Goal: Task Accomplishment & Management: Manage account settings

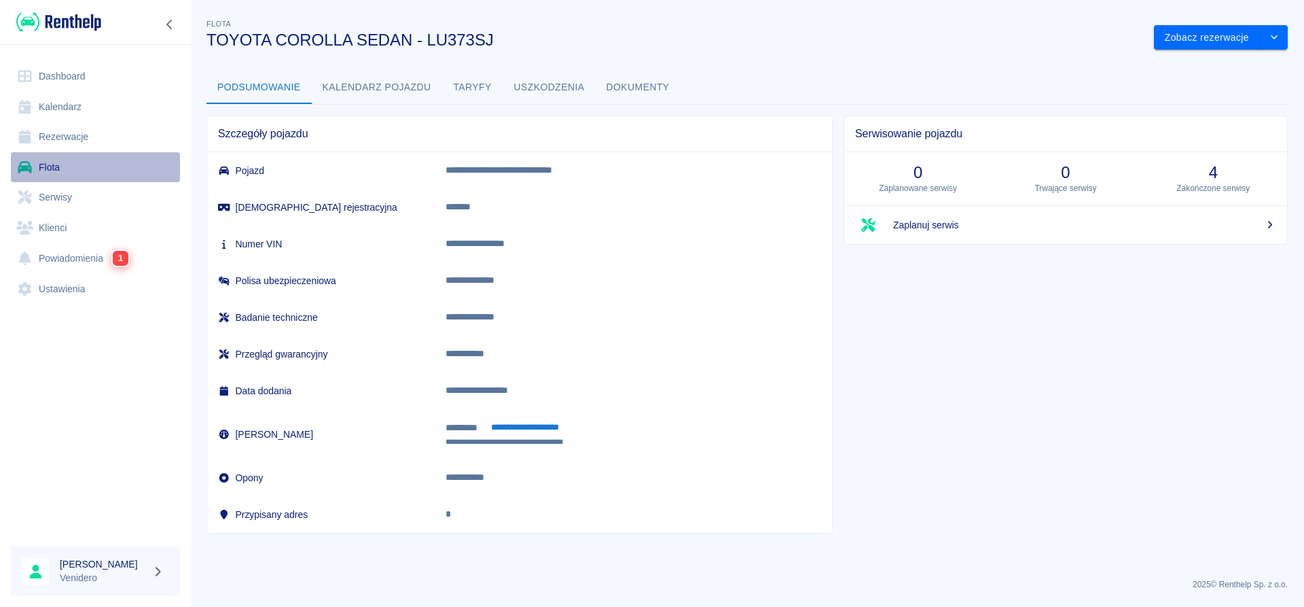
click at [48, 166] on link "Flota" at bounding box center [95, 167] width 169 height 31
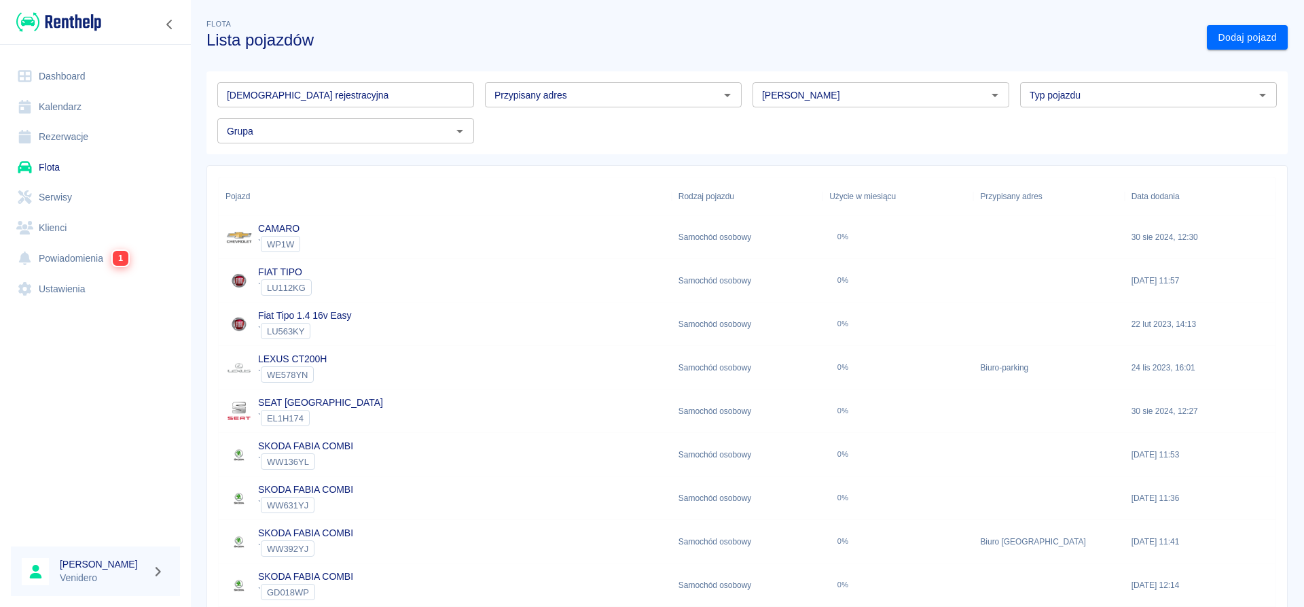
click at [361, 99] on input "Tablica rejestracyjna" at bounding box center [345, 94] width 257 height 25
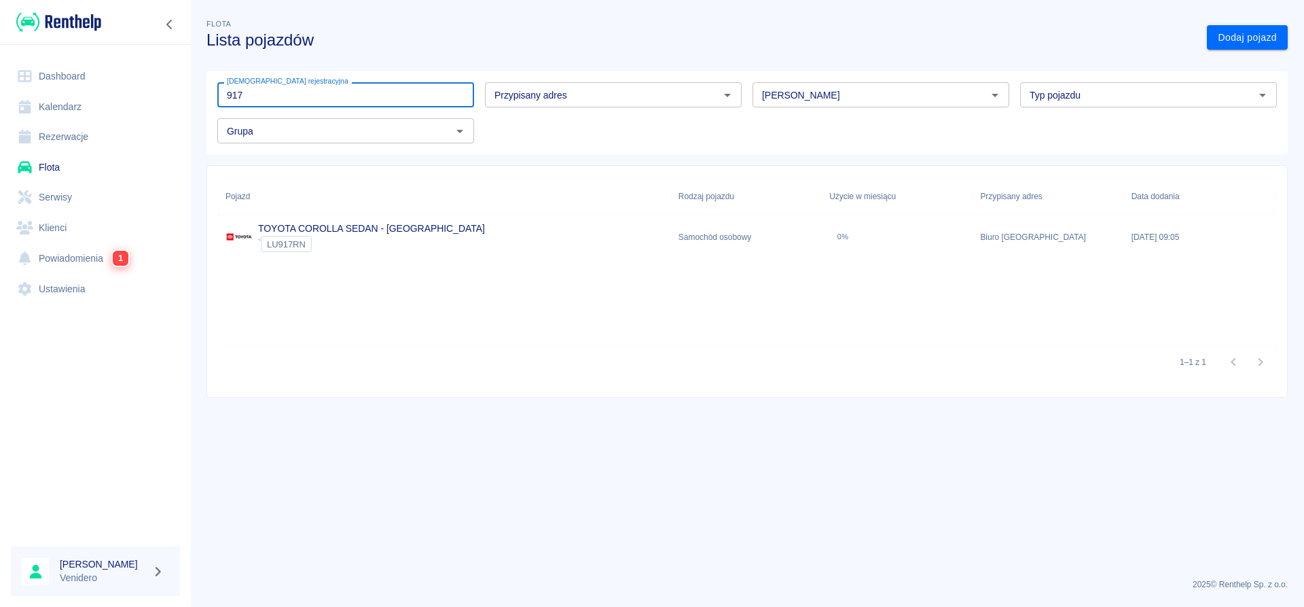
type input "917"
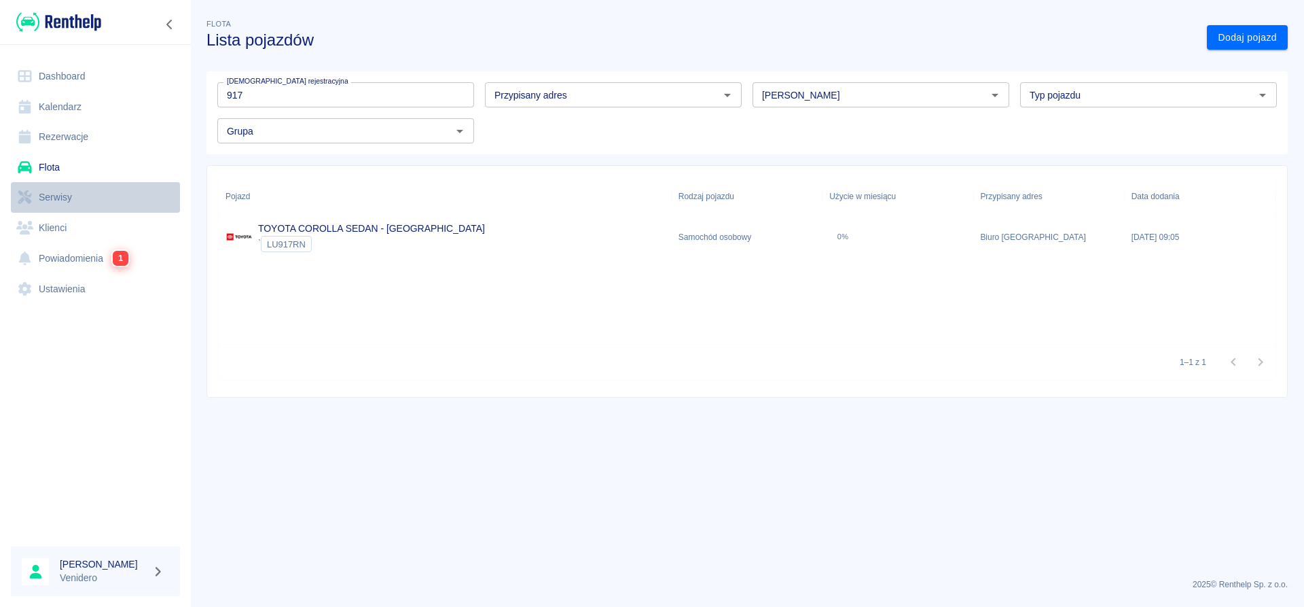
click at [60, 192] on link "Serwisy" at bounding box center [95, 197] width 169 height 31
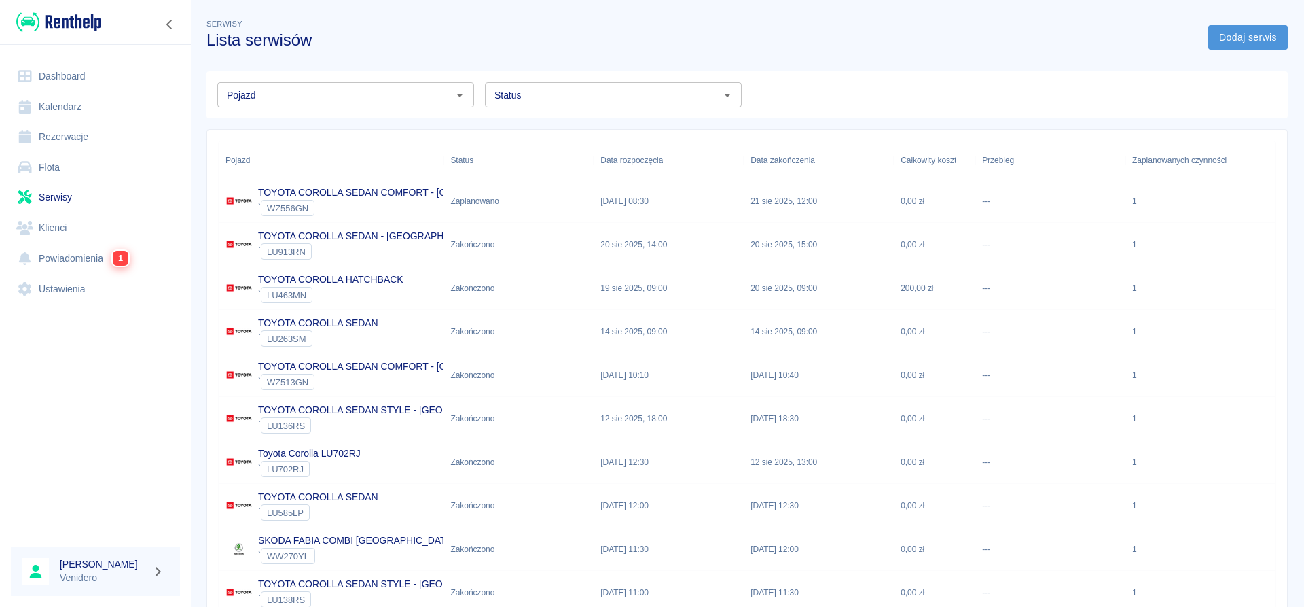
click at [1228, 43] on link "Dodaj serwis" at bounding box center [1248, 37] width 79 height 25
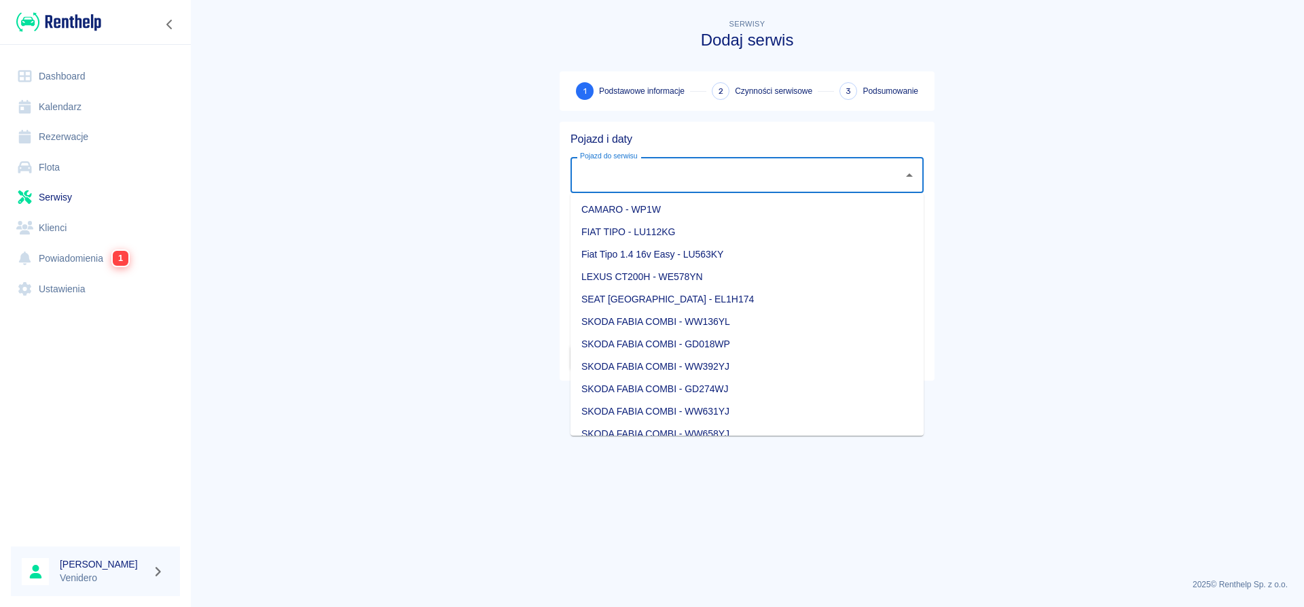
click at [661, 173] on input "Pojazd do serwisu" at bounding box center [737, 175] width 321 height 24
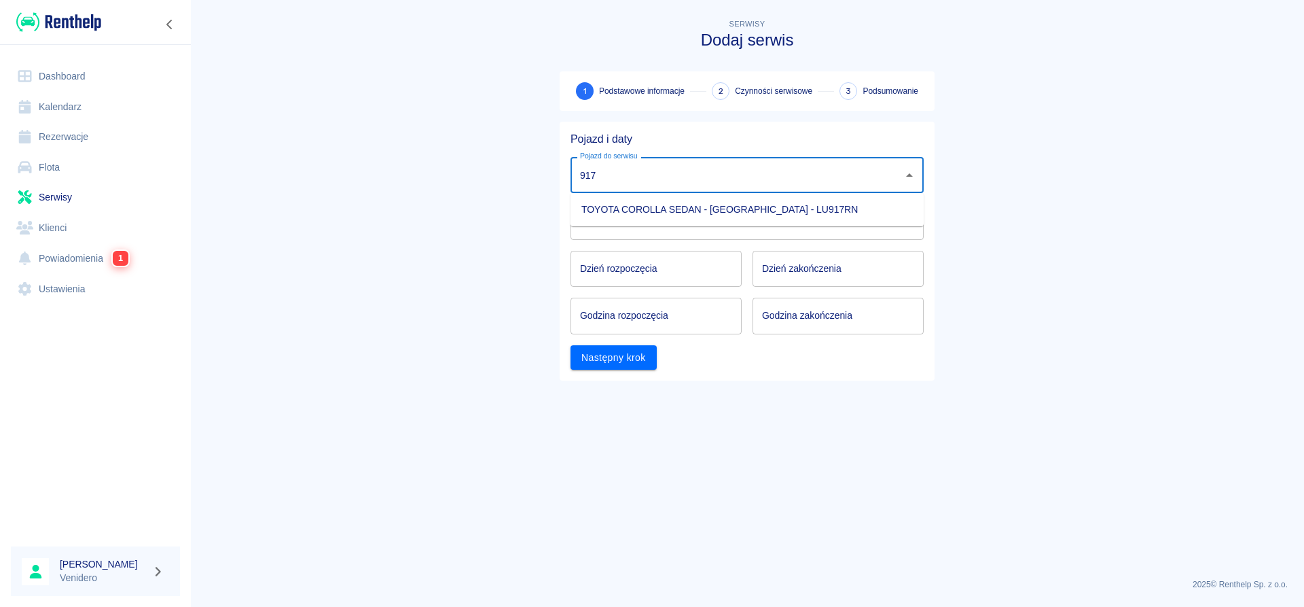
click at [727, 214] on li "TOYOTA COROLLA SEDAN - KRAKÓW - LU917RN" at bounding box center [747, 209] width 353 height 22
type input "TOYOTA COROLLA SEDAN - KRAKÓW - LU917RN"
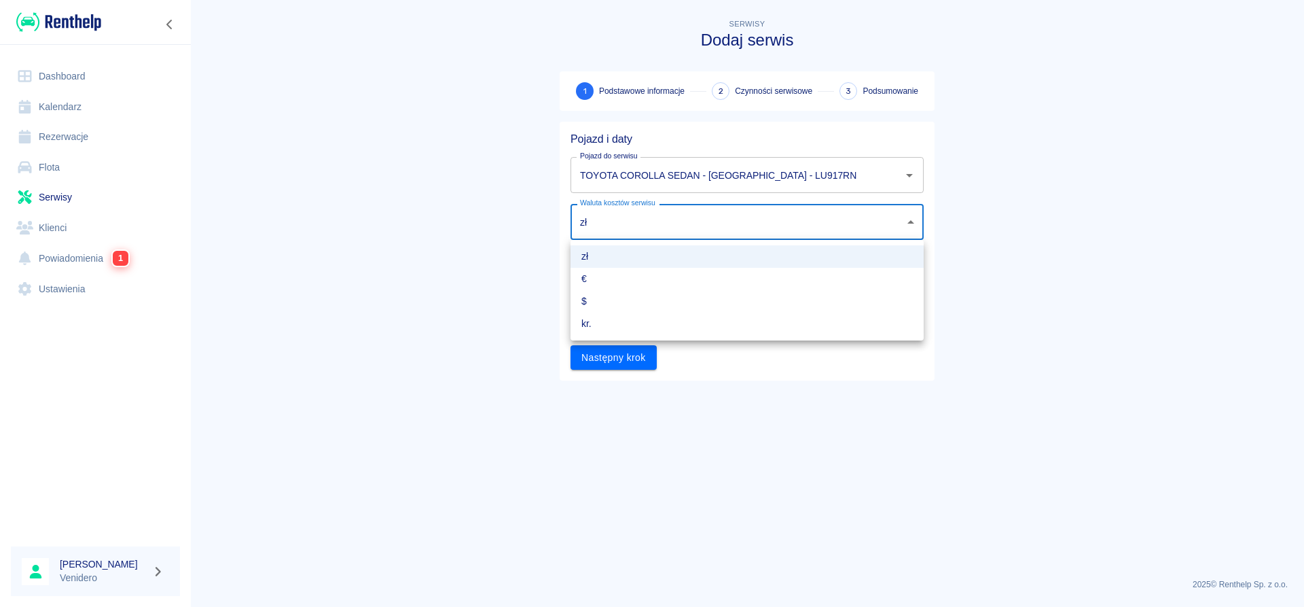
click at [645, 230] on body "Używamy plików Cookies, by zapewnić Ci najlepsze możliwe doświadczenie. Aby dow…" at bounding box center [652, 303] width 1304 height 607
click at [494, 272] on div at bounding box center [652, 303] width 1304 height 607
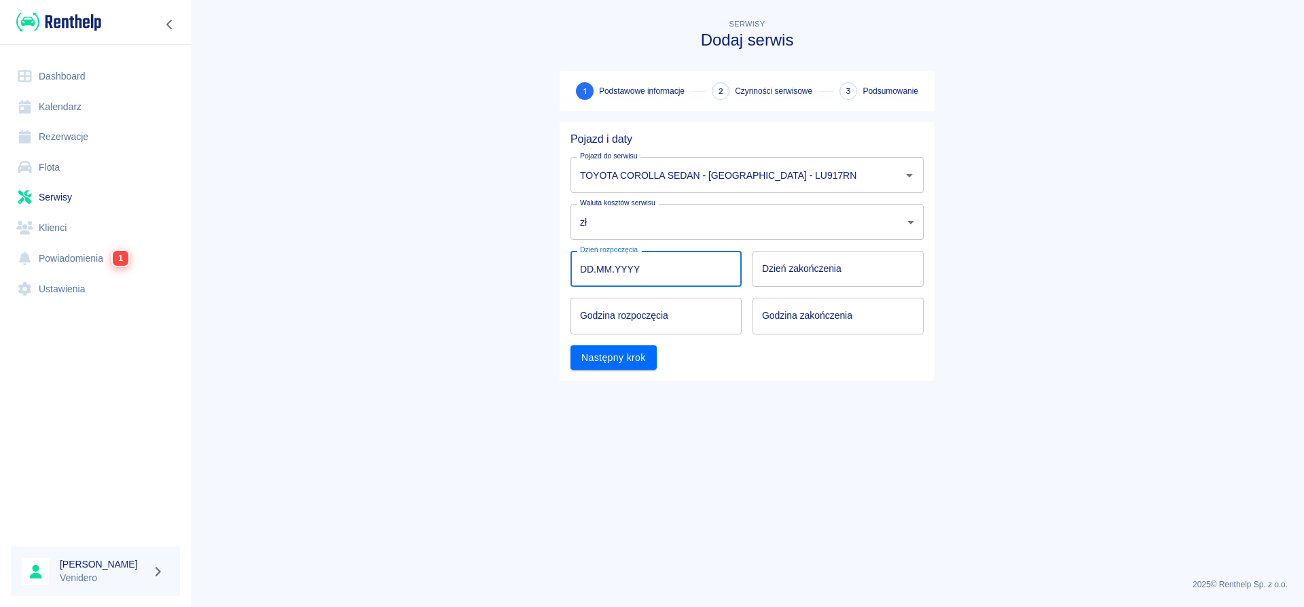
click at [613, 265] on input "DD.MM.YYYY" at bounding box center [656, 269] width 171 height 36
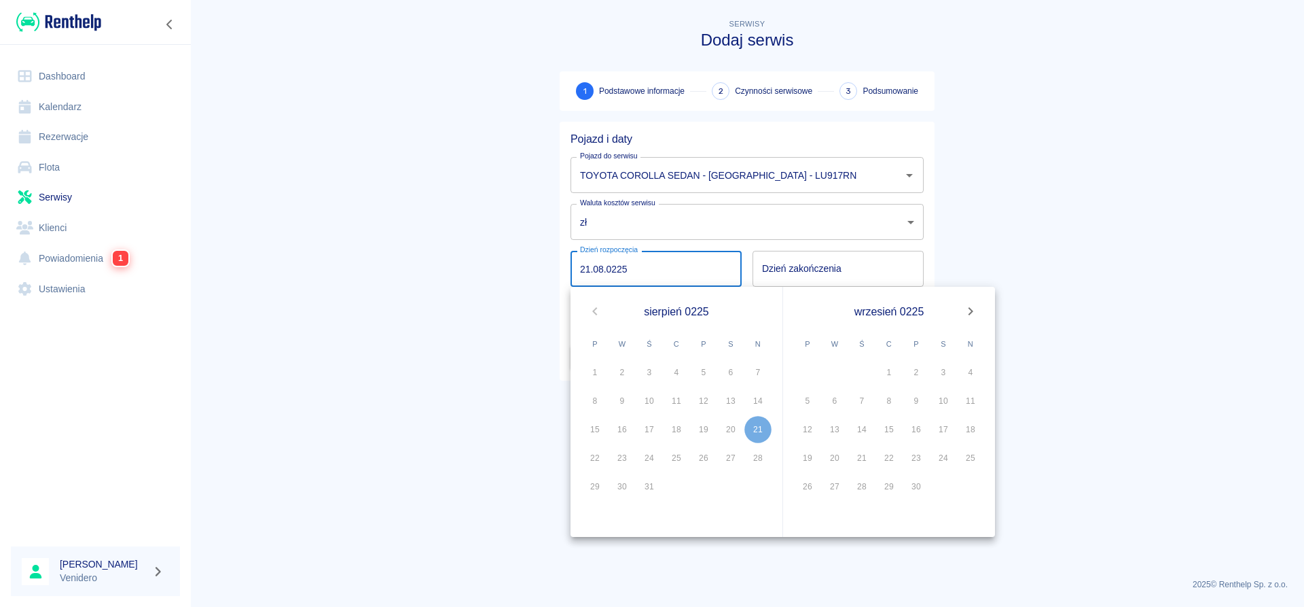
type input "21.08.0225"
type input "DD.MM.YYYY"
drag, startPoint x: 791, startPoint y: 267, endPoint x: 794, endPoint y: 274, distance: 8.0
click at [792, 270] on input "DD.MM.YYYY" at bounding box center [838, 269] width 171 height 36
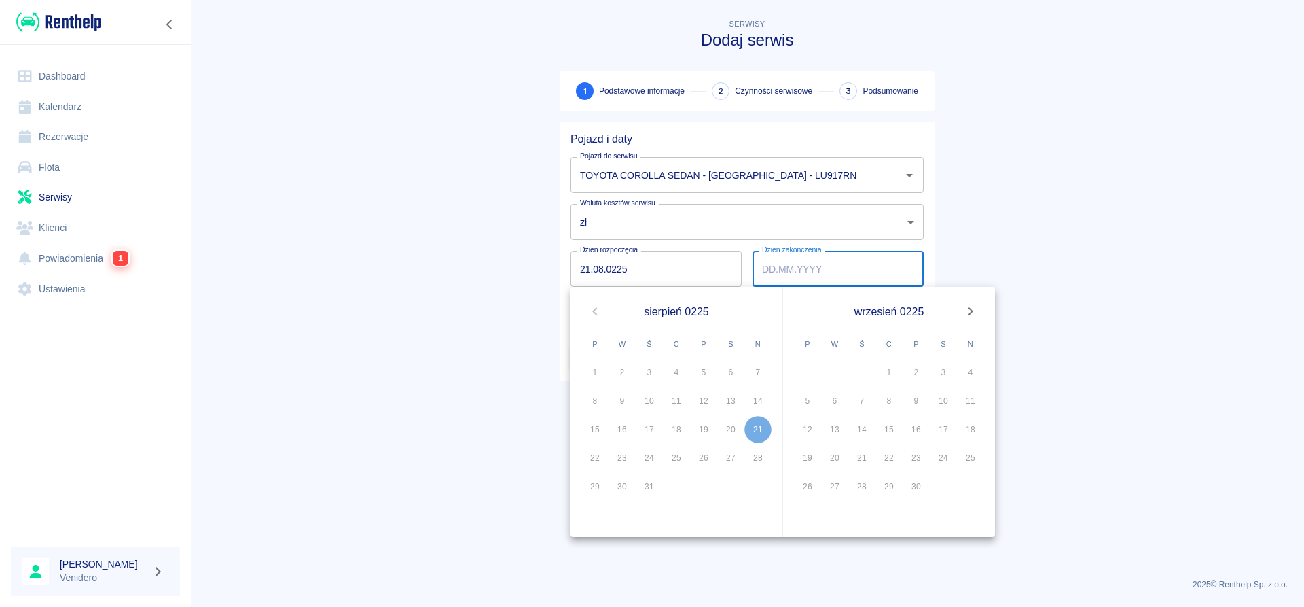
click at [754, 435] on div "21" at bounding box center [758, 429] width 27 height 27
click at [758, 420] on div "21" at bounding box center [758, 429] width 27 height 27
click at [757, 425] on div "21" at bounding box center [758, 429] width 27 height 27
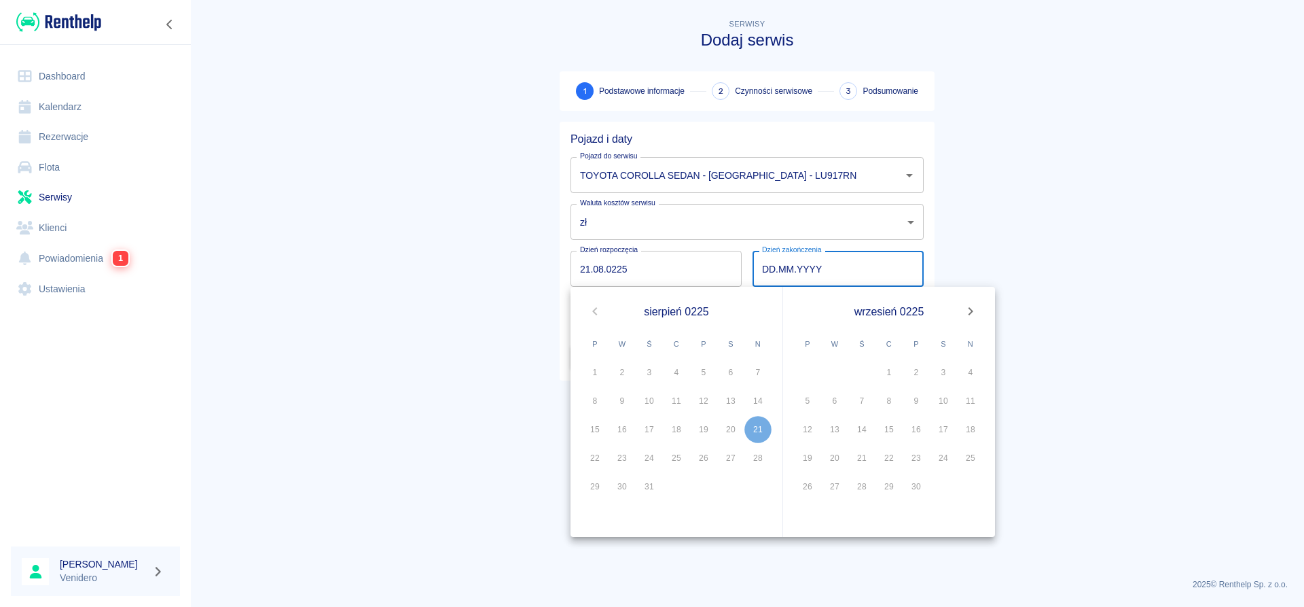
click at [781, 268] on input "DD.MM.YYYY" at bounding box center [838, 269] width 171 height 36
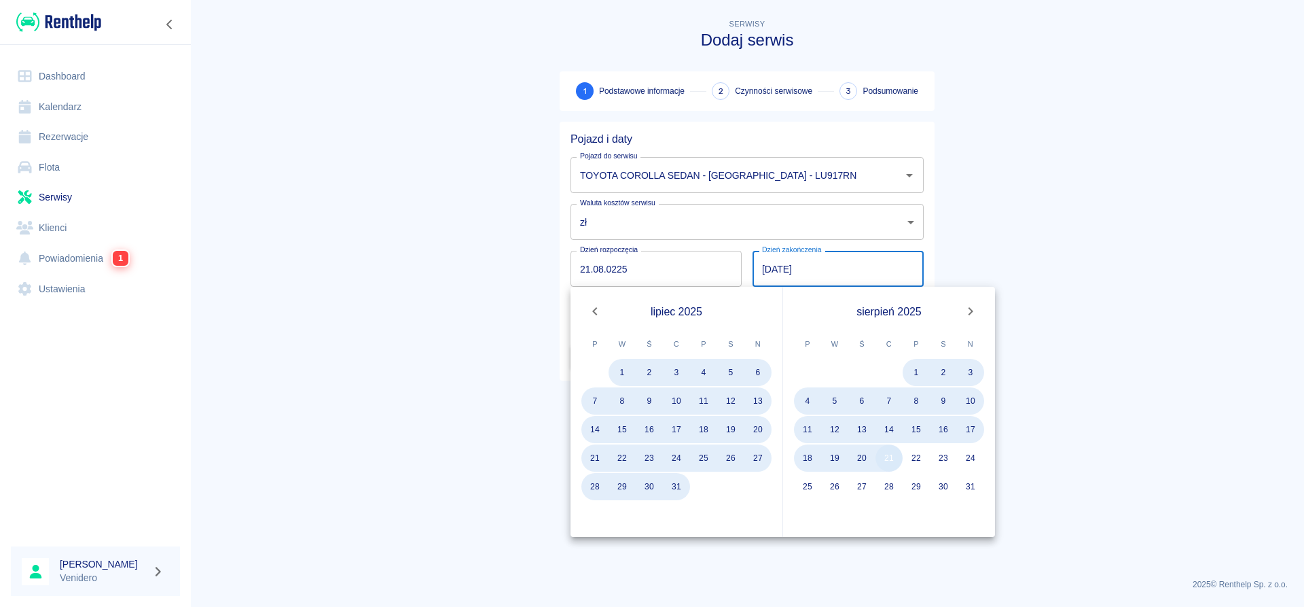
type input "21.08.2025"
click at [887, 466] on button "21" at bounding box center [889, 457] width 27 height 27
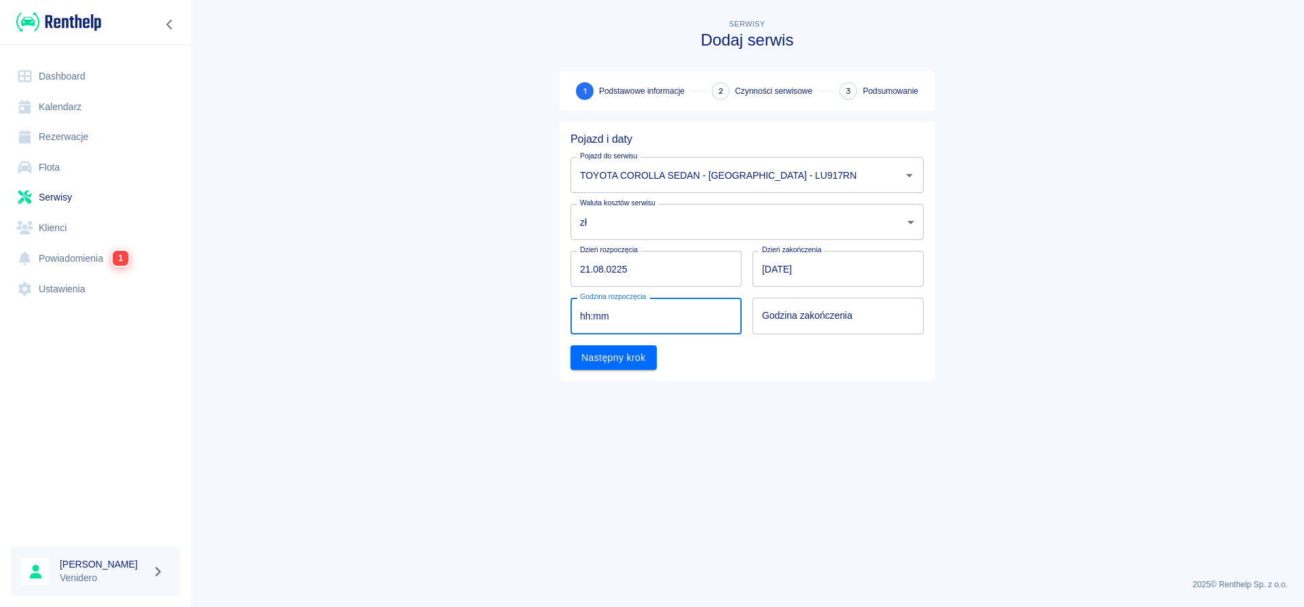
click at [617, 311] on input "hh:mm" at bounding box center [652, 316] width 162 height 36
type input "14:00"
click at [821, 310] on input "hh:mm" at bounding box center [834, 316] width 162 height 36
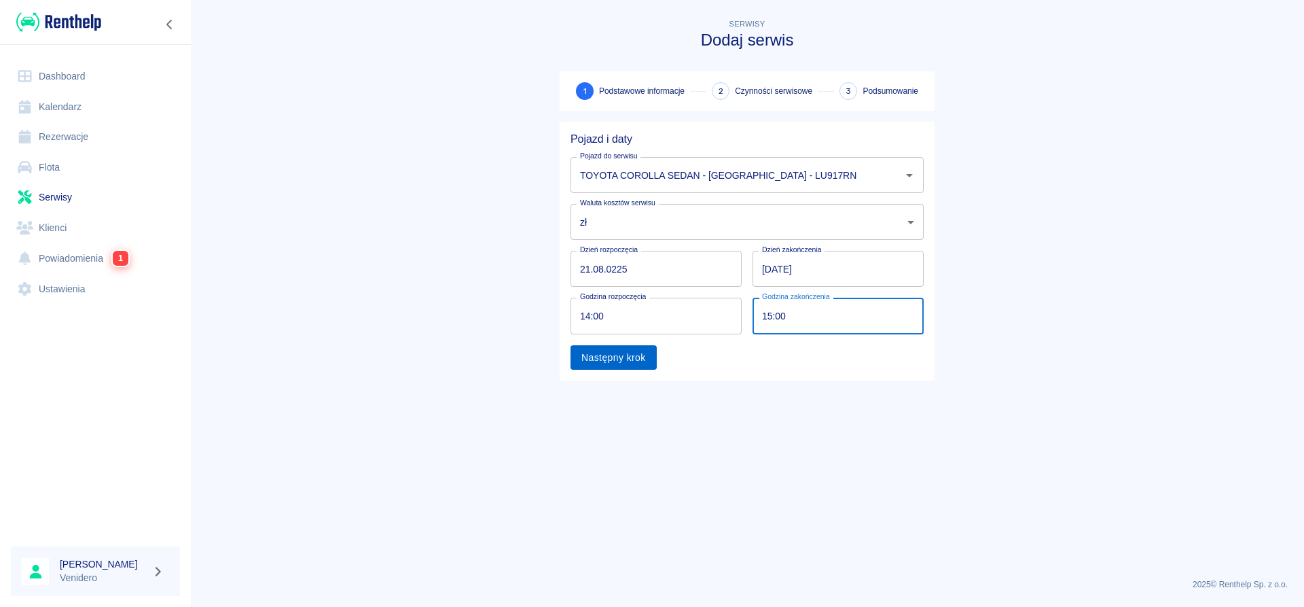
type input "15:00"
click at [648, 363] on button "Następny krok" at bounding box center [614, 357] width 86 height 25
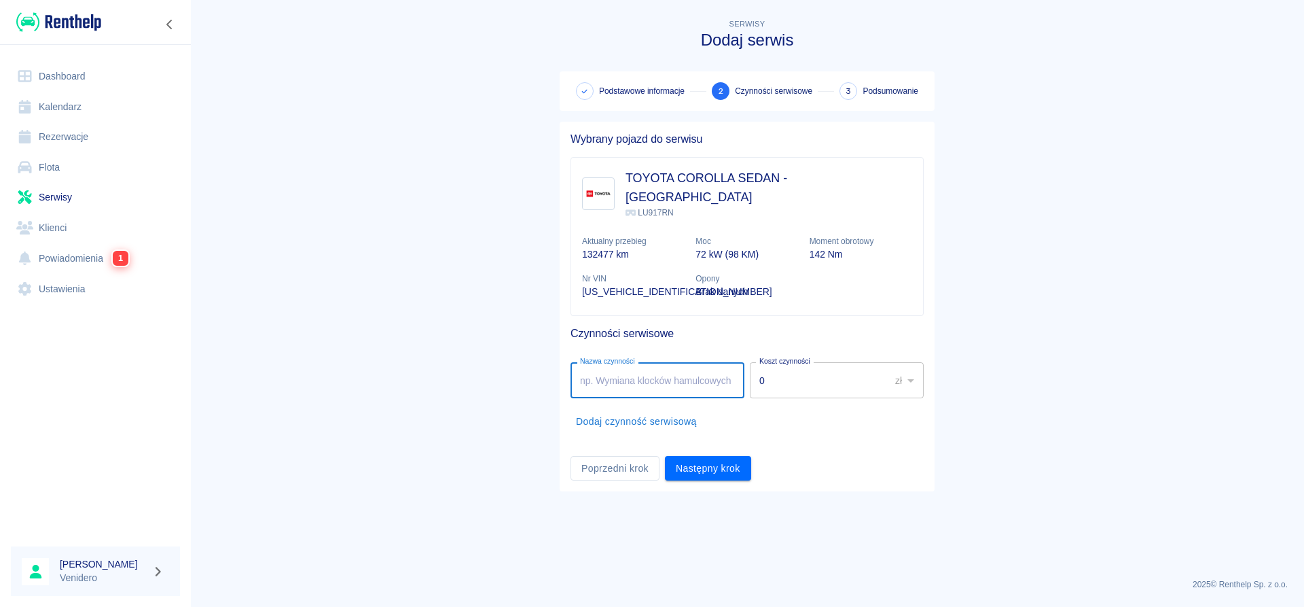
click at [645, 363] on input "Nazwa czynności" at bounding box center [658, 380] width 174 height 36
type input "Serwis olejowy, powietrze + kabina. Arek"
click at [734, 445] on div "Poprzedni krok Następny krok" at bounding box center [742, 463] width 364 height 36
click at [733, 456] on button "Następny krok" at bounding box center [708, 468] width 86 height 25
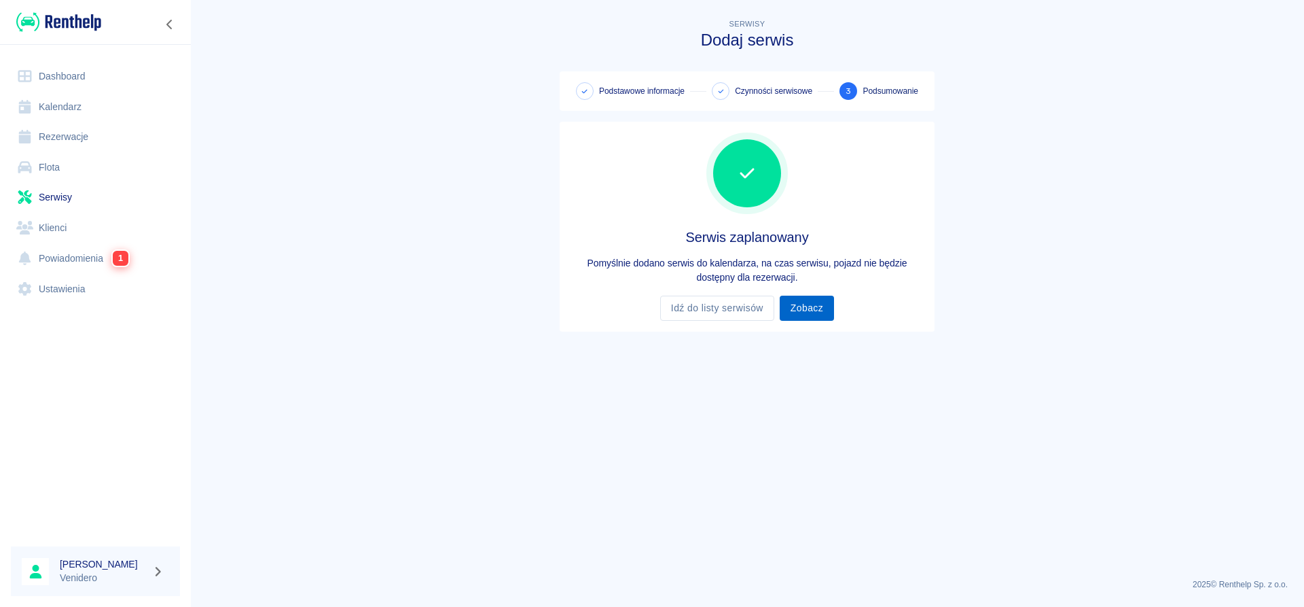
click at [823, 298] on link "Zobacz" at bounding box center [807, 308] width 54 height 25
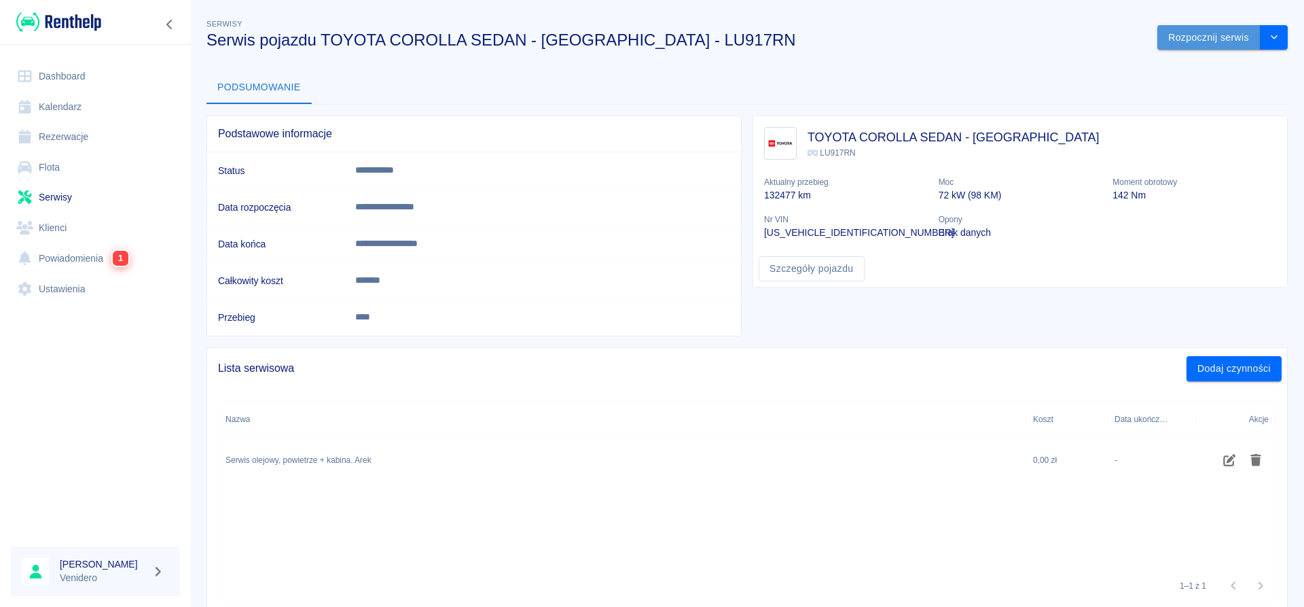
click at [1235, 34] on button "Rozpocznij serwis" at bounding box center [1209, 37] width 103 height 25
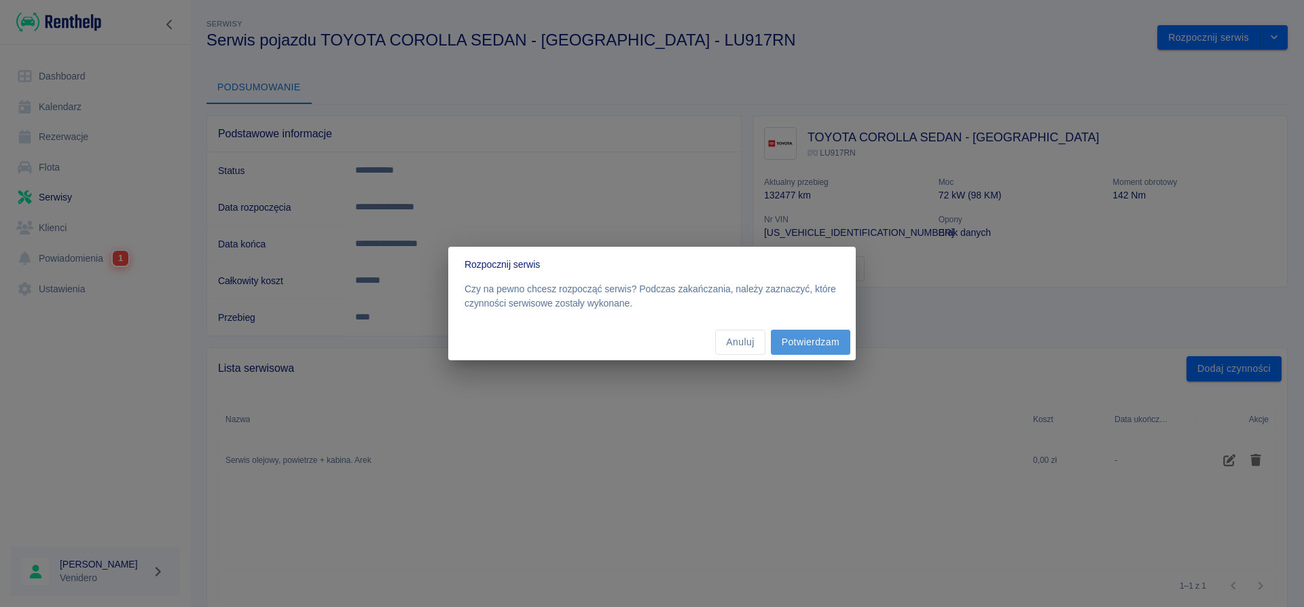
click at [821, 348] on button "Potwierdzam" at bounding box center [810, 341] width 79 height 25
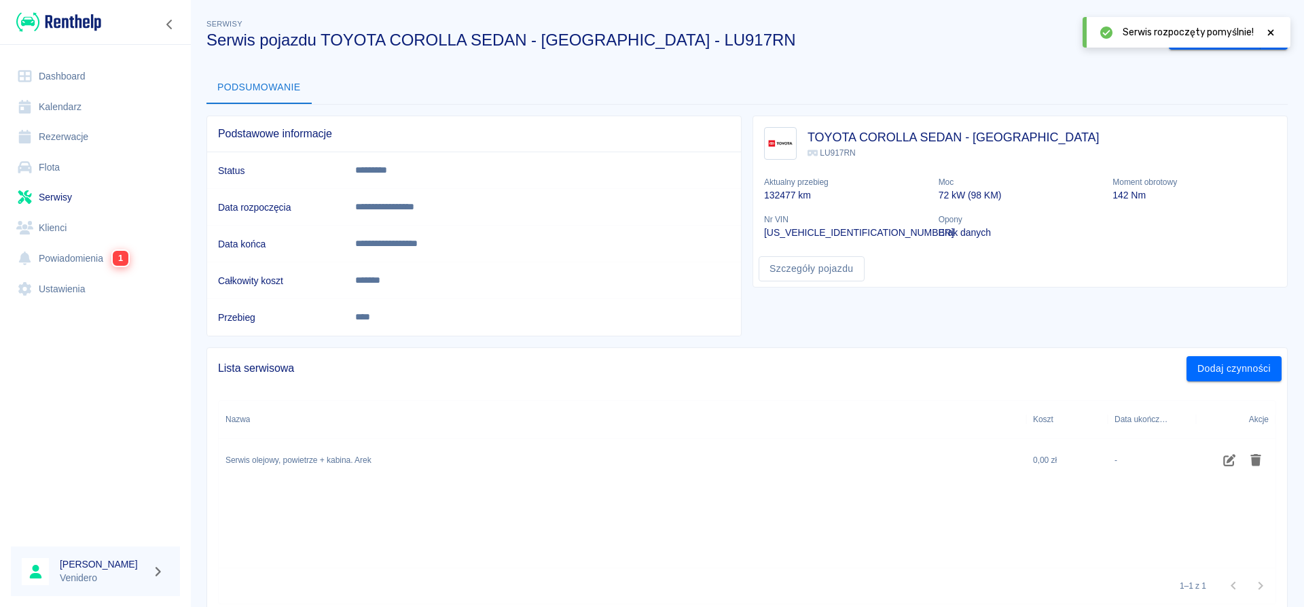
click at [1270, 32] on icon at bounding box center [1271, 32] width 6 height 6
click at [1220, 42] on button "Zakończ serwis" at bounding box center [1215, 37] width 92 height 25
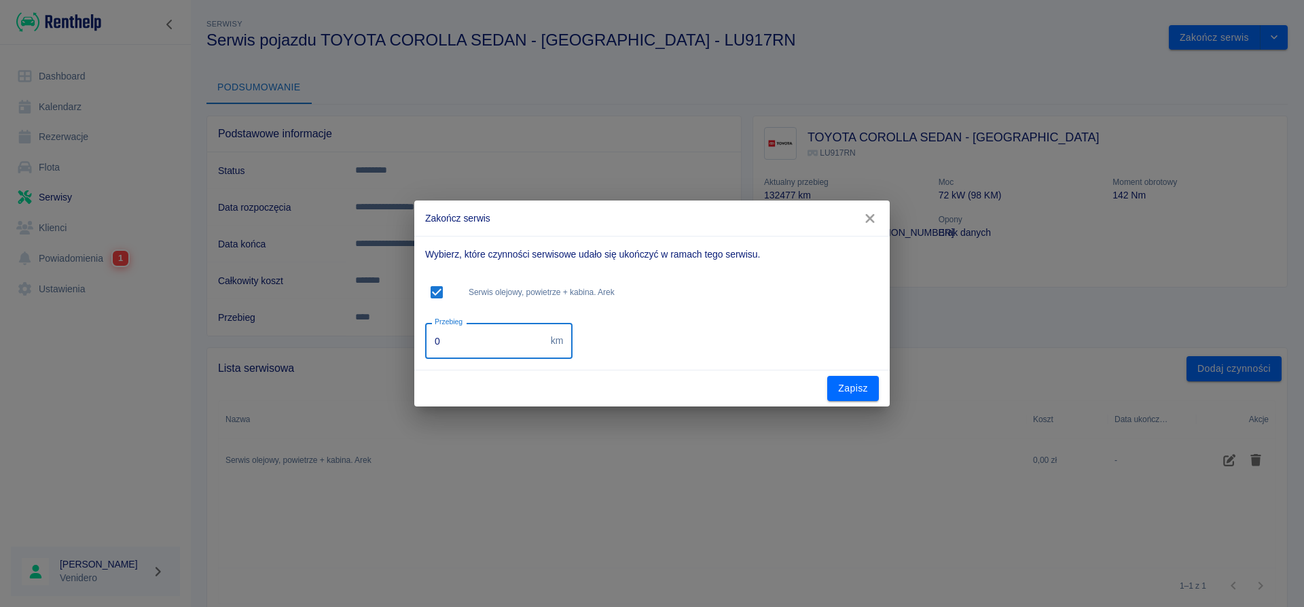
drag, startPoint x: 440, startPoint y: 338, endPoint x: 340, endPoint y: 338, distance: 99.2
click at [425, 338] on input "0" at bounding box center [485, 341] width 120 height 36
type input "184950"
click at [855, 385] on button "Zapisz" at bounding box center [853, 388] width 52 height 25
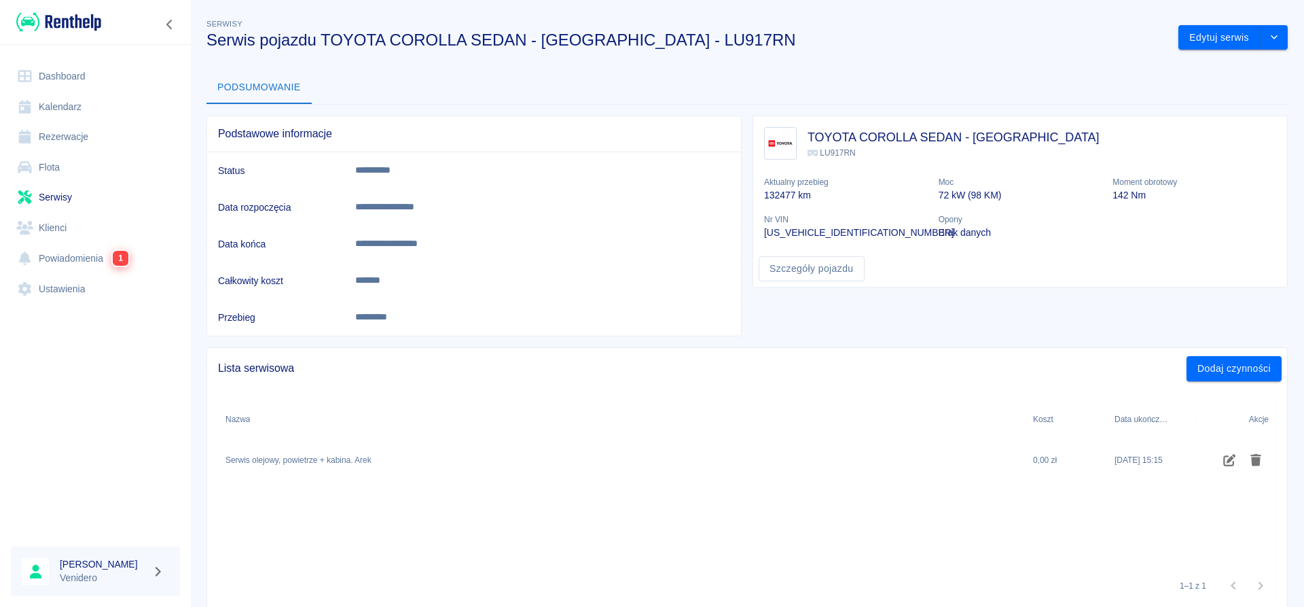
click at [43, 166] on link "Flota" at bounding box center [95, 167] width 169 height 31
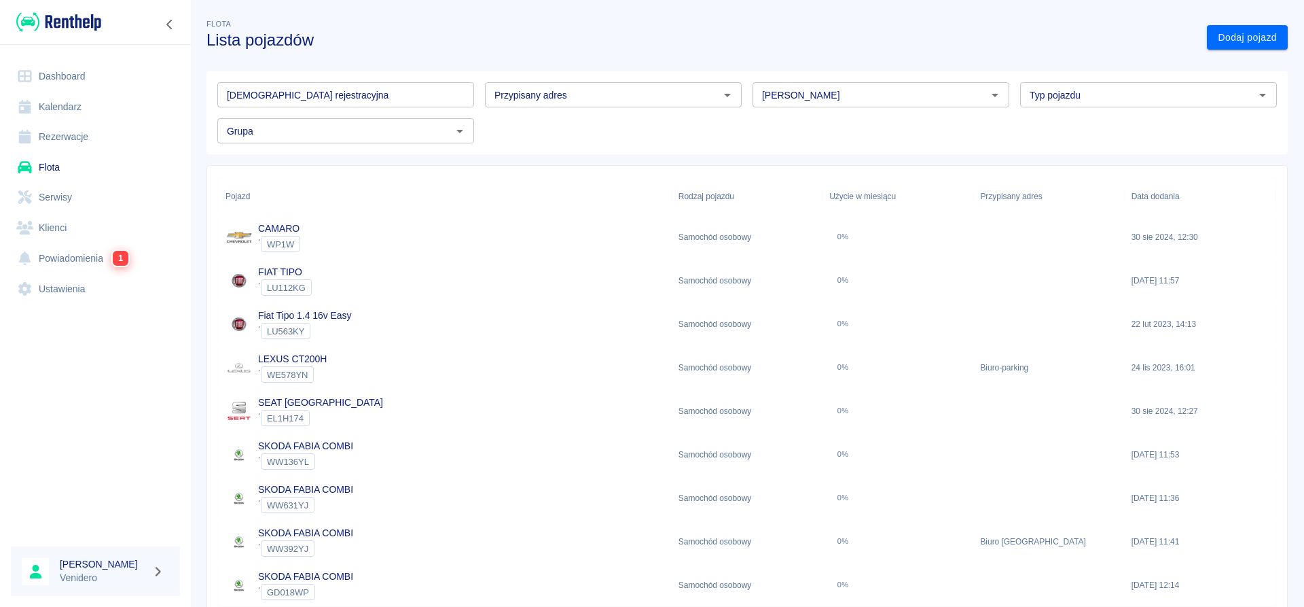
click at [259, 95] on input "Tablica rejestracyjna" at bounding box center [345, 94] width 257 height 25
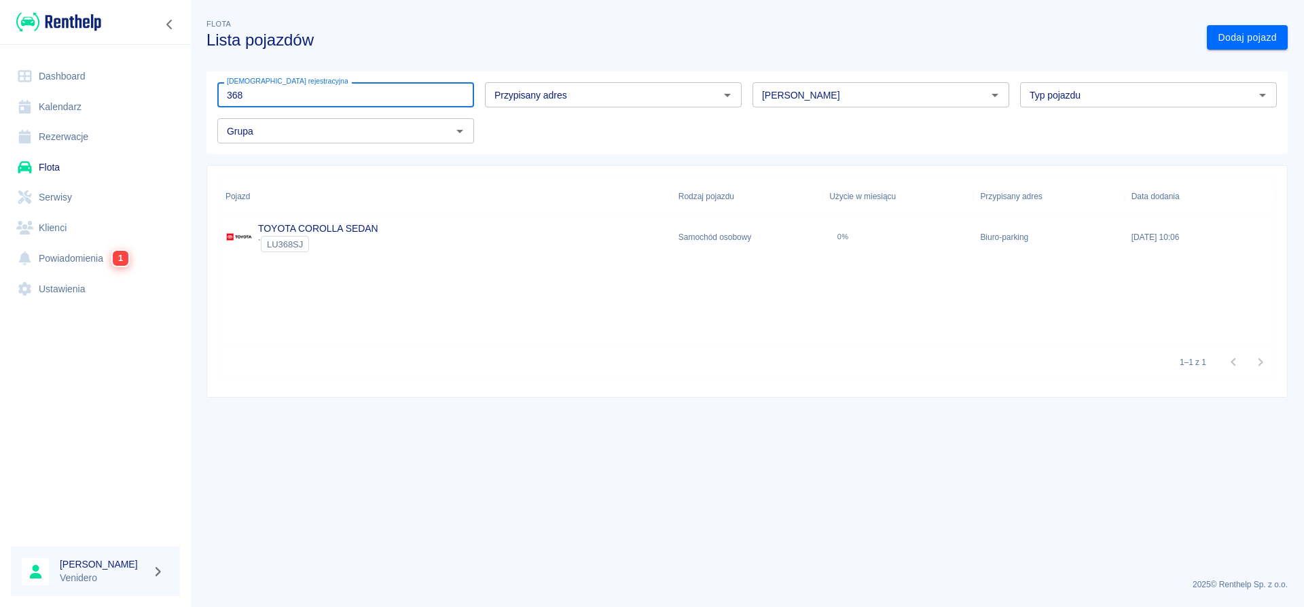
type input "368"
click at [315, 232] on link "TOYOTA COROLLA SEDAN" at bounding box center [318, 228] width 120 height 11
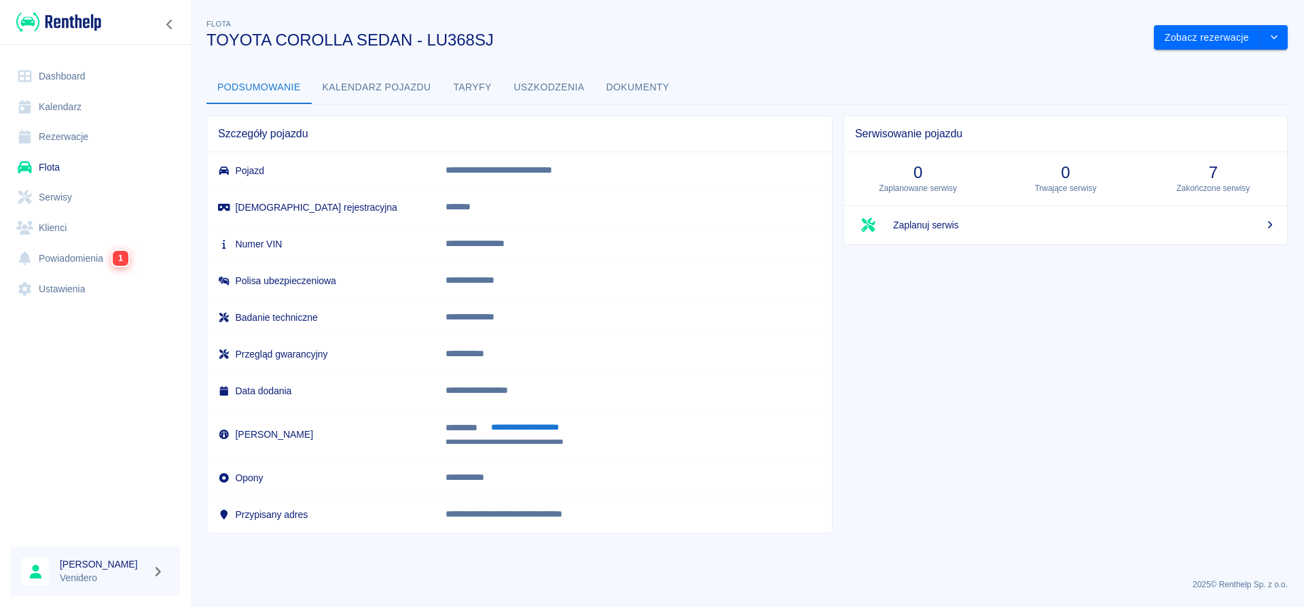
click at [624, 81] on button "Dokumenty" at bounding box center [638, 87] width 85 height 33
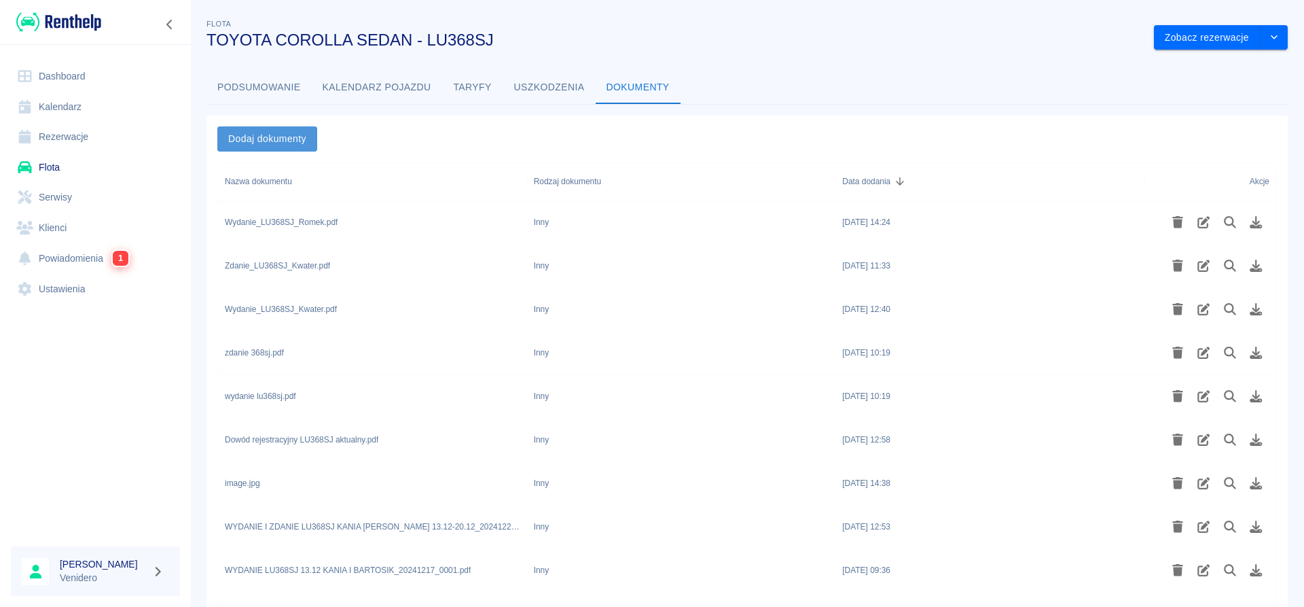
click at [300, 141] on button "Dodaj dokumenty" at bounding box center [267, 138] width 100 height 25
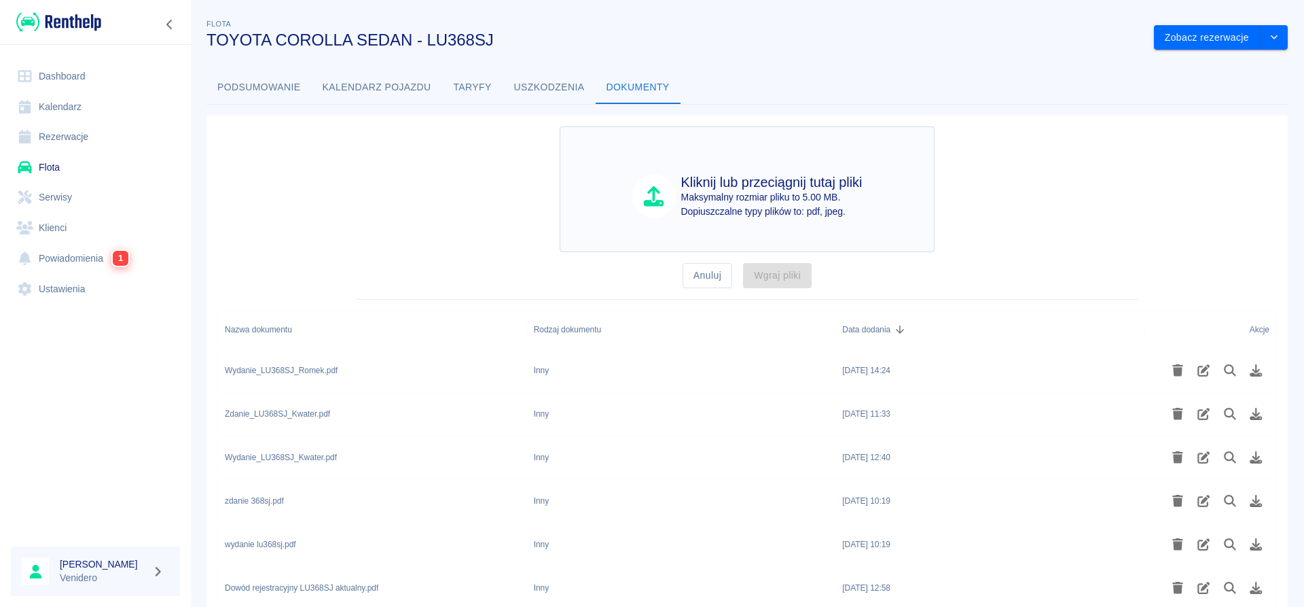
click at [767, 198] on p "Maksymalny rozmiar pliku to 5.00 MB." at bounding box center [771, 197] width 181 height 14
type input "C:\fakepath\Zdanie_LU368SJ_Romek.jpg"
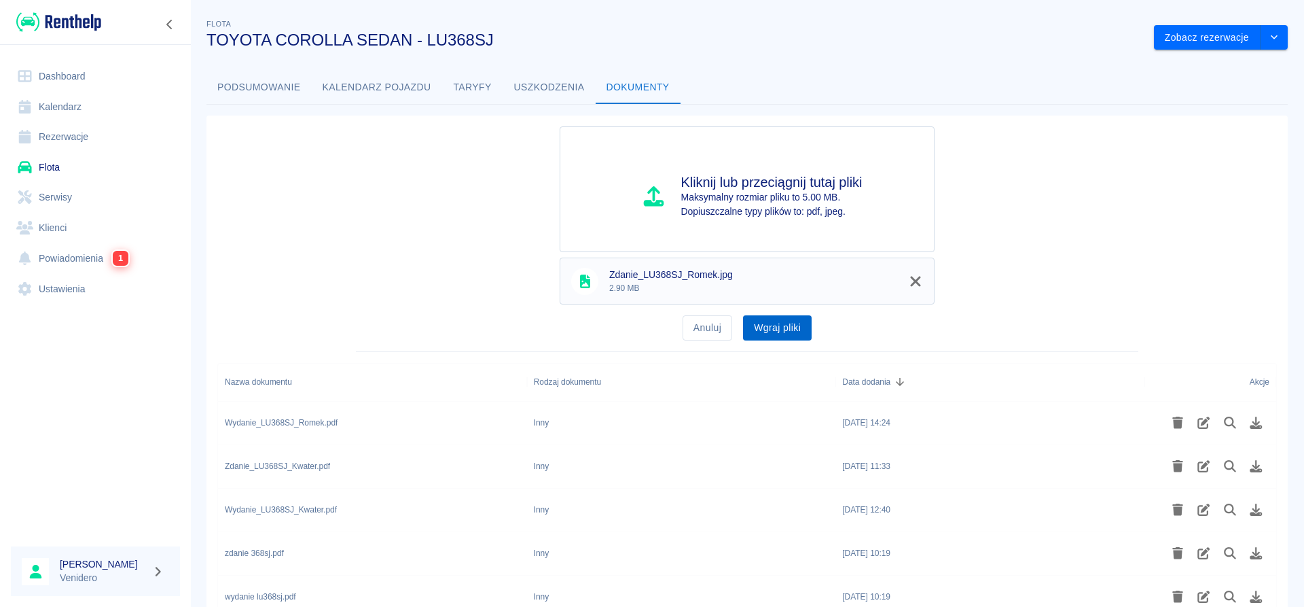
click at [774, 327] on button "Wgraj pliki" at bounding box center [777, 327] width 69 height 25
